Goal: Register for event/course

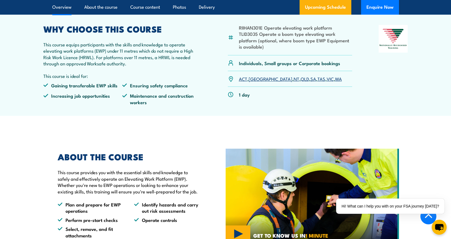
scroll to position [190, 0]
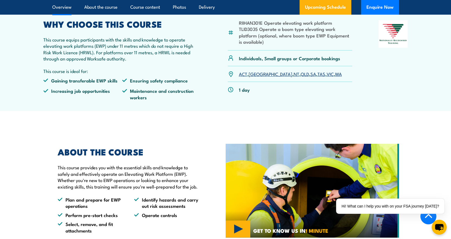
click at [335, 75] on link "WA" at bounding box center [338, 73] width 7 height 7
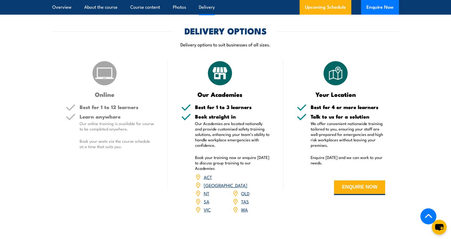
scroll to position [643, 0]
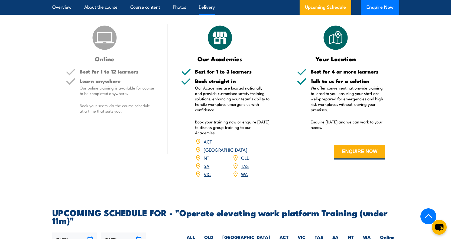
click at [245, 170] on link "WA" at bounding box center [244, 173] width 7 height 7
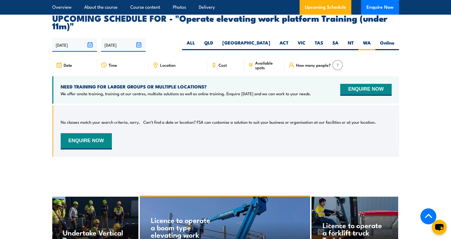
scroll to position [843, 0]
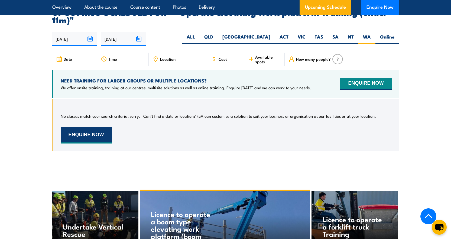
click at [92, 127] on button "ENQUIRE NOW" at bounding box center [86, 135] width 51 height 16
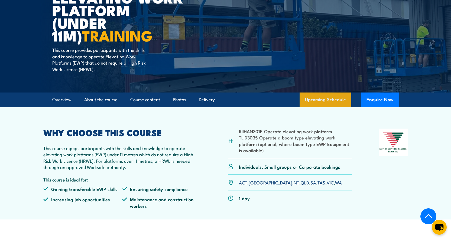
scroll to position [108, 0]
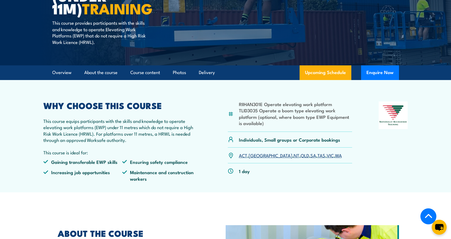
click at [335, 155] on link "WA" at bounding box center [338, 155] width 7 height 7
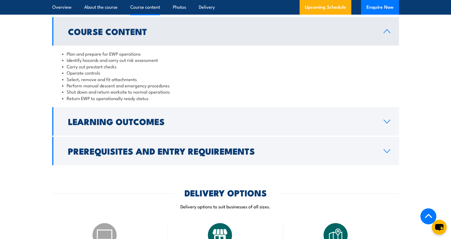
scroll to position [461, 0]
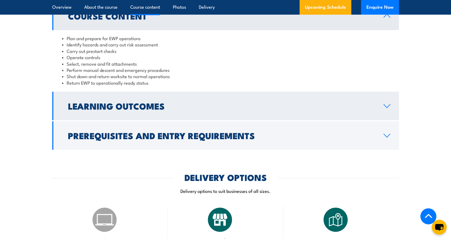
click at [382, 106] on link "Learning Outcomes" at bounding box center [225, 106] width 347 height 28
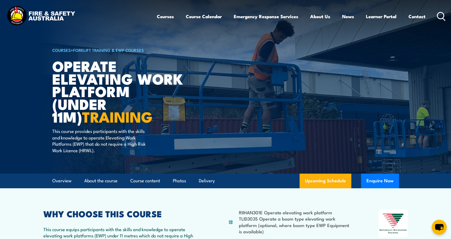
scroll to position [0, 0]
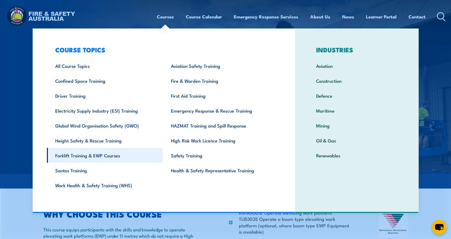
click at [90, 156] on link "Forklift Training & EWP Courses" at bounding box center [105, 155] width 116 height 15
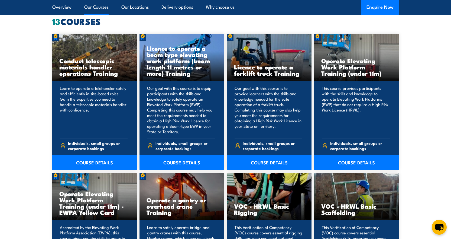
scroll to position [434, 0]
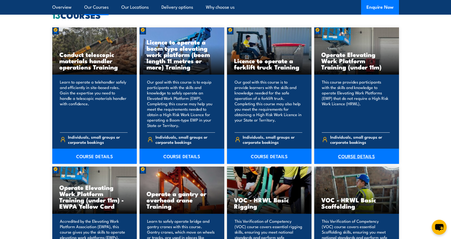
click at [364, 156] on link "COURSE DETAILS" at bounding box center [356, 156] width 85 height 15
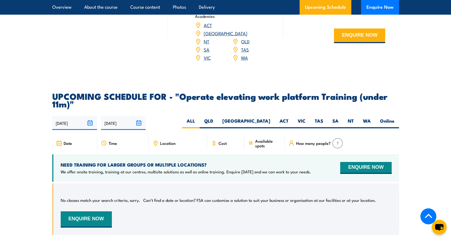
scroll to position [786, 0]
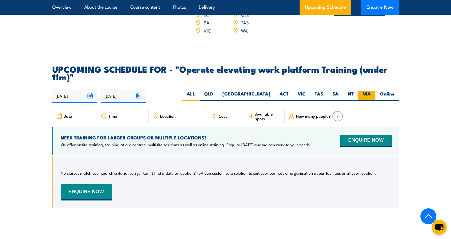
click at [364, 91] on label "WA" at bounding box center [367, 96] width 17 height 11
click at [371, 91] on input "WA" at bounding box center [373, 93] width 4 height 4
radio input "true"
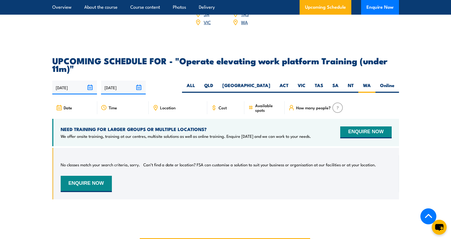
scroll to position [789, 0]
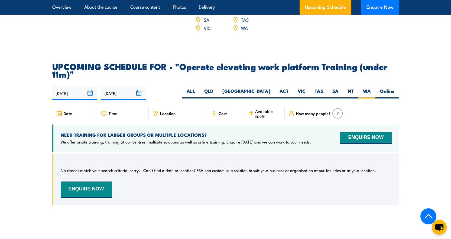
click at [138, 86] on input "[DATE]" at bounding box center [123, 93] width 45 height 14
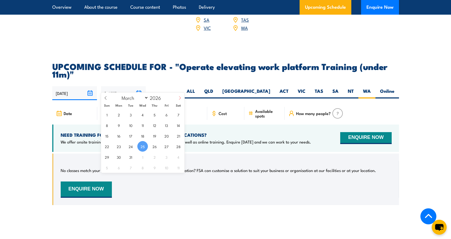
click at [181, 98] on icon at bounding box center [180, 98] width 4 height 4
click at [180, 98] on icon at bounding box center [180, 98] width 4 height 4
click at [180, 99] on icon at bounding box center [180, 98] width 4 height 4
select select "5"
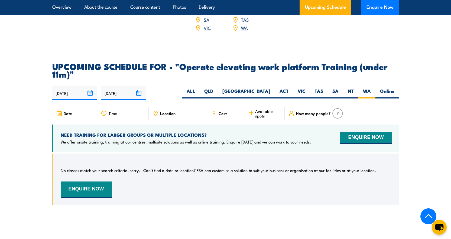
click at [146, 186] on div "No classes match your search criteria, sorry. Can’t find a date or location? FS…" at bounding box center [226, 179] width 331 height 37
click at [139, 86] on input "25/03/2026" at bounding box center [123, 93] width 45 height 14
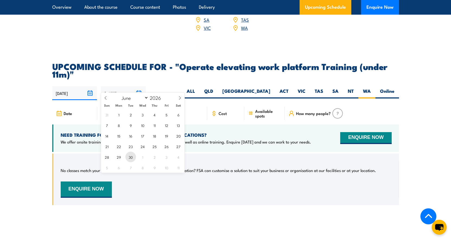
click at [134, 156] on span "30" at bounding box center [130, 156] width 11 height 11
type input "[DATE]"
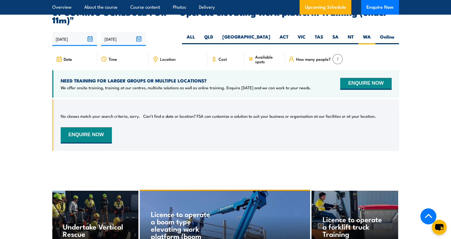
scroll to position [816, 0]
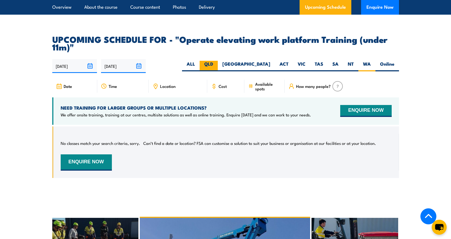
click at [218, 61] on label "QLD" at bounding box center [209, 66] width 18 height 11
click at [217, 61] on input "QLD" at bounding box center [215, 63] width 4 height 4
radio input "true"
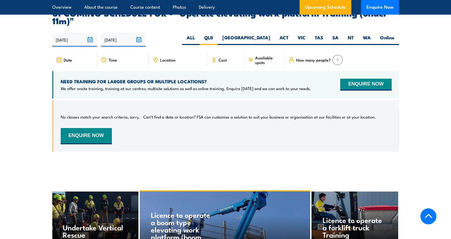
scroll to position [843, 0]
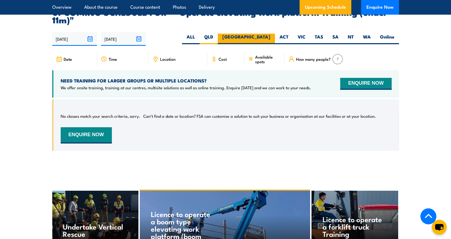
click at [269, 34] on label "[GEOGRAPHIC_DATA]" at bounding box center [246, 39] width 57 height 11
click at [270, 34] on input "[GEOGRAPHIC_DATA]" at bounding box center [272, 36] width 4 height 4
radio input "true"
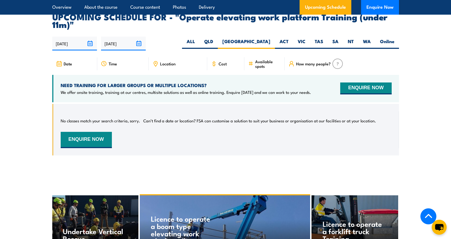
scroll to position [843, 0]
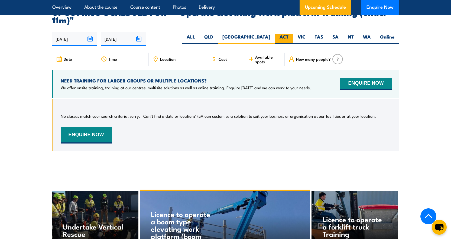
click at [289, 34] on label "ACT" at bounding box center [284, 39] width 18 height 11
click at [289, 34] on input "ACT" at bounding box center [291, 36] width 4 height 4
radio input "true"
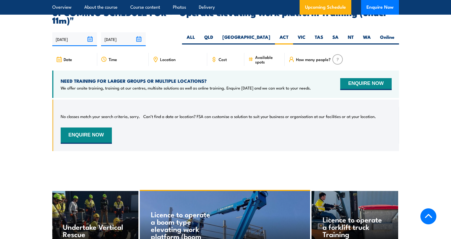
scroll to position [843, 0]
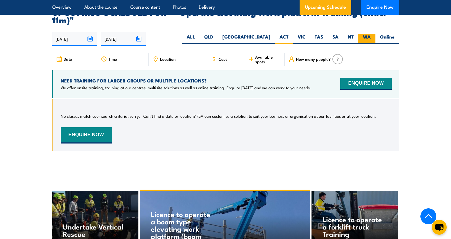
click at [368, 34] on label "WA" at bounding box center [367, 39] width 17 height 11
click at [371, 34] on input "WA" at bounding box center [373, 36] width 4 height 4
radio input "true"
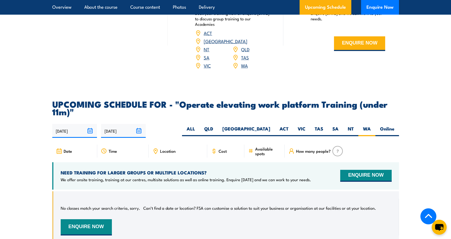
scroll to position [778, 0]
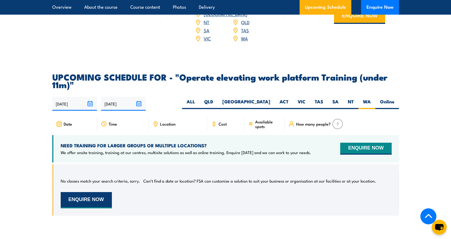
click at [97, 194] on button "ENQUIRE NOW" at bounding box center [86, 200] width 51 height 16
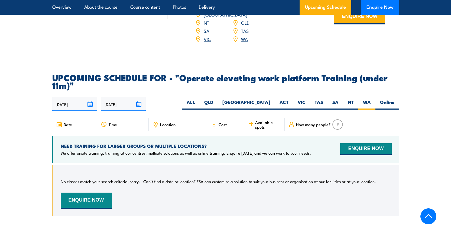
scroll to position [778, 0]
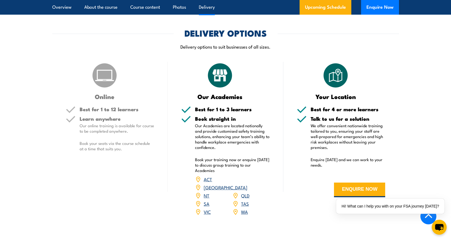
scroll to position [650, 0]
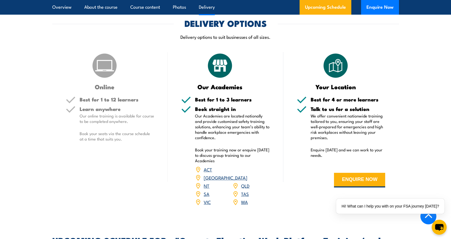
click at [242, 198] on link "WA" at bounding box center [244, 201] width 7 height 7
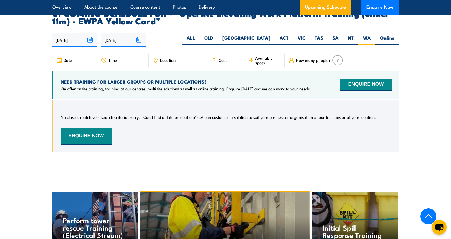
scroll to position [879, 0]
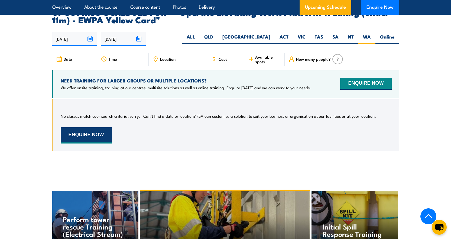
click at [82, 127] on button "ENQUIRE NOW" at bounding box center [86, 135] width 51 height 16
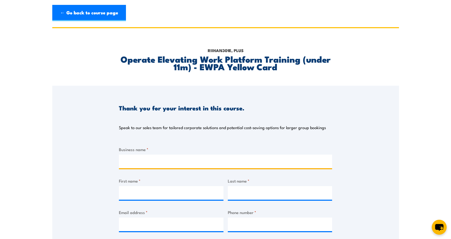
drag, startPoint x: 150, startPoint y: 162, endPoint x: 282, endPoint y: 152, distance: 132.3
click at [151, 162] on input "Business name *" at bounding box center [225, 161] width 213 height 14
type input "Eco Environmental"
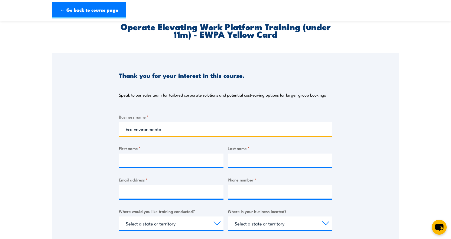
scroll to position [27, 0]
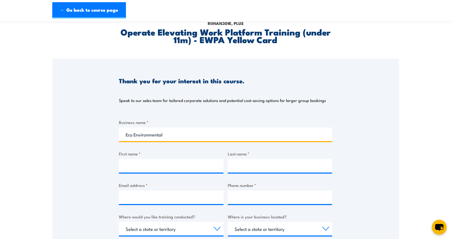
drag, startPoint x: 169, startPoint y: 135, endPoint x: 92, endPoint y: 133, distance: 76.7
click at [92, 133] on div "Thank you for your interest in this course. Speak to our sales team for tailore…" at bounding box center [225, 194] width 347 height 271
